Goal: Navigation & Orientation: Find specific page/section

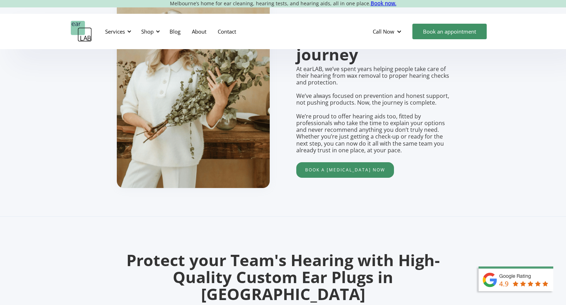
scroll to position [422, 0]
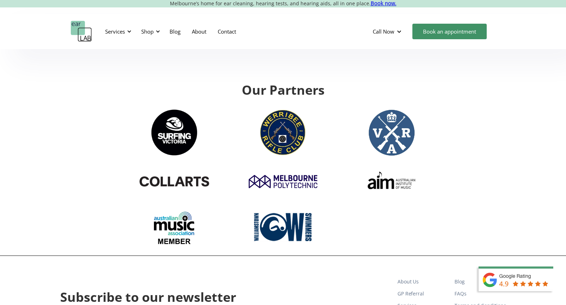
scroll to position [2389, 0]
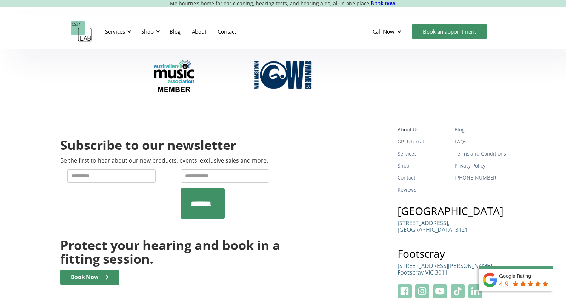
click at [412, 124] on link "About Us" at bounding box center [422, 130] width 51 height 12
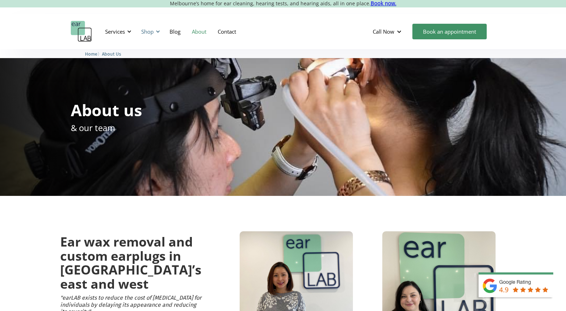
click at [153, 29] on div "Shop" at bounding box center [147, 31] width 12 height 7
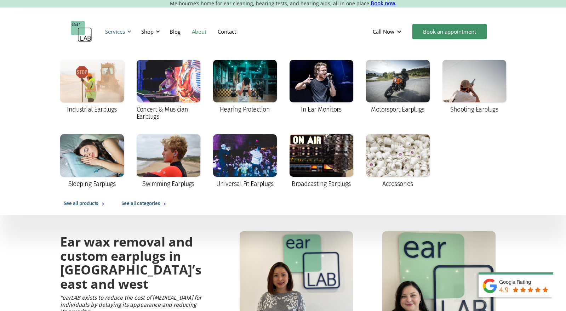
click at [121, 36] on div "Services" at bounding box center [117, 31] width 33 height 21
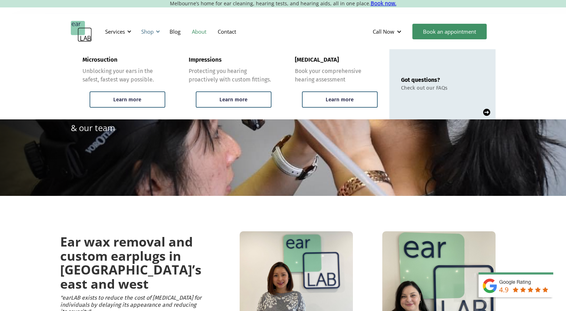
click at [156, 35] on div "Shop" at bounding box center [149, 31] width 25 height 21
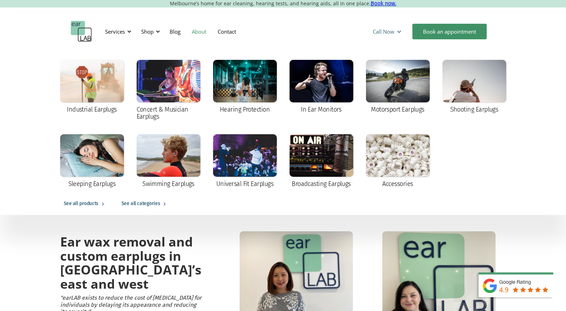
click at [398, 32] on div at bounding box center [398, 31] width 5 height 5
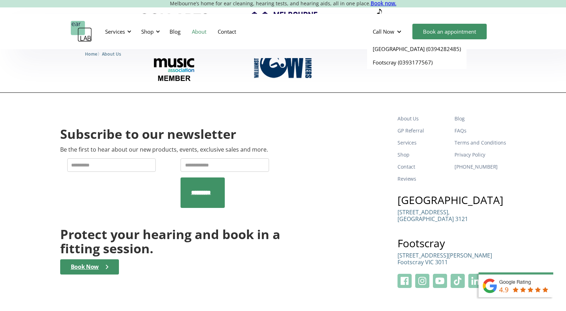
scroll to position [1143, 0]
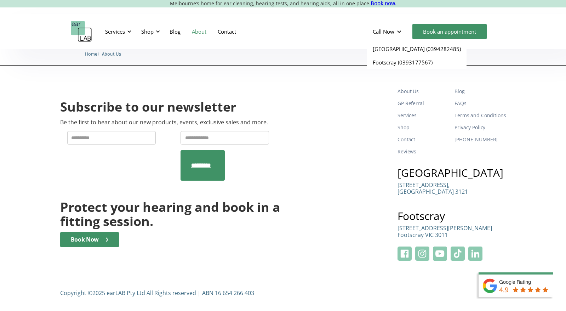
click at [355, 155] on div "Subscribe to our newsletter Be the first to hear about our new products, events…" at bounding box center [283, 172] width 446 height 175
click at [160, 28] on div "Shop" at bounding box center [149, 31] width 25 height 21
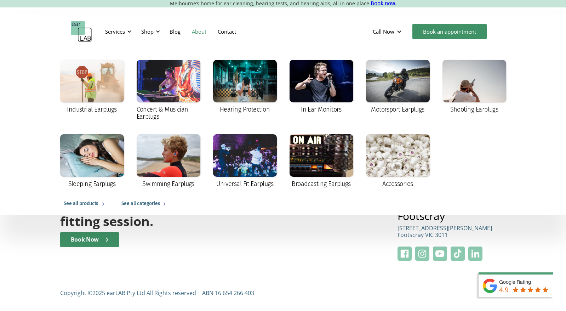
click at [145, 205] on div "See all categories" at bounding box center [140, 203] width 39 height 8
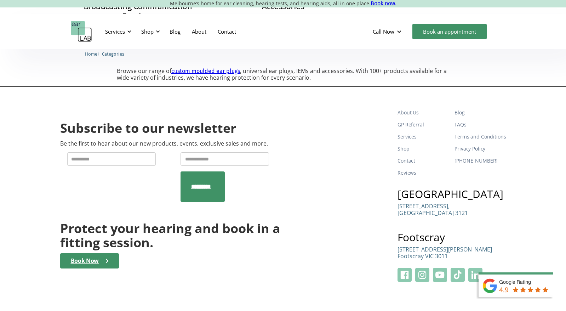
scroll to position [714, 0]
click at [417, 123] on link "GP Referral" at bounding box center [422, 125] width 51 height 12
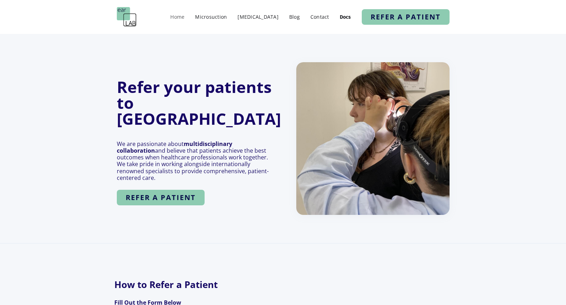
click at [188, 17] on link "Home" at bounding box center [177, 17] width 21 height 10
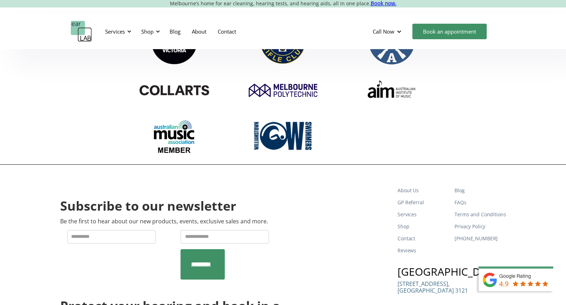
scroll to position [2389, 0]
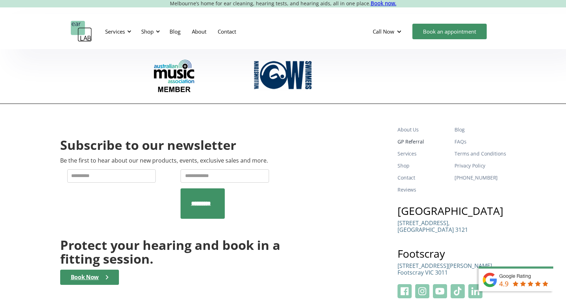
click at [422, 136] on link "GP Referral" at bounding box center [422, 142] width 51 height 12
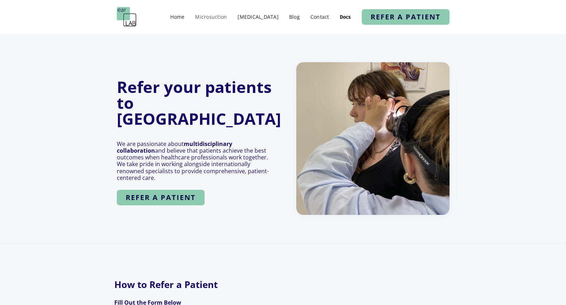
click at [229, 18] on link "Microsuction" at bounding box center [210, 17] width 39 height 10
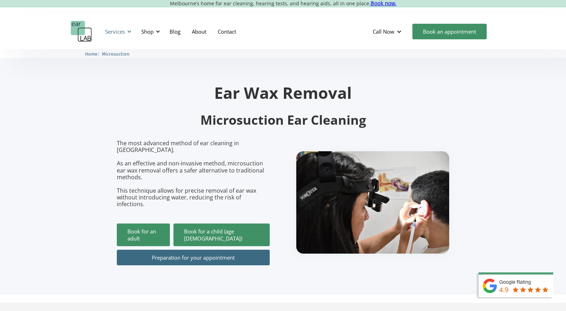
click at [130, 33] on div at bounding box center [129, 31] width 5 height 5
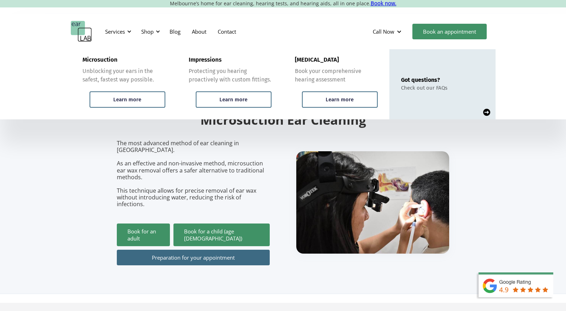
click at [111, 179] on section "Ear Wax Removal Microsuction Ear Cleaning The most advanced method of ear clean…" at bounding box center [283, 171] width 566 height 244
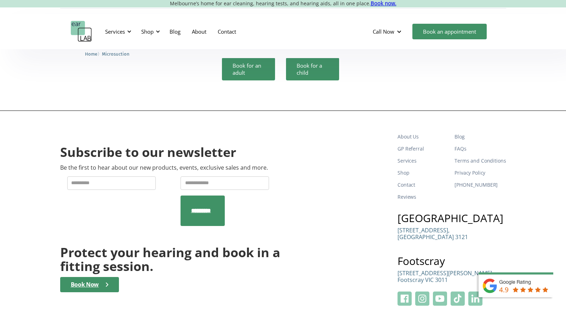
scroll to position [2190, 0]
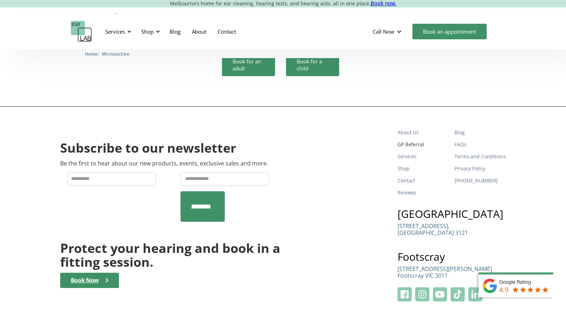
click at [421, 138] on link "GP Referral" at bounding box center [422, 144] width 51 height 12
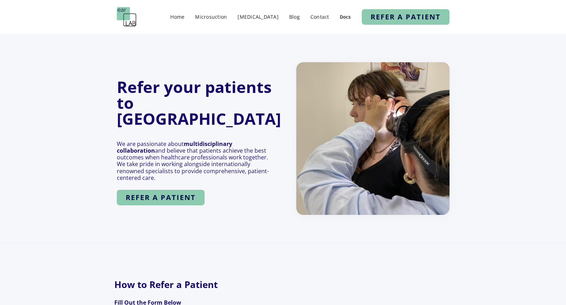
click at [347, 18] on link "Docs" at bounding box center [345, 17] width 18 height 10
click at [345, 17] on link "Docs" at bounding box center [345, 17] width 18 height 10
click at [122, 9] on img at bounding box center [127, 17] width 20 height 20
